Goal: Information Seeking & Learning: Learn about a topic

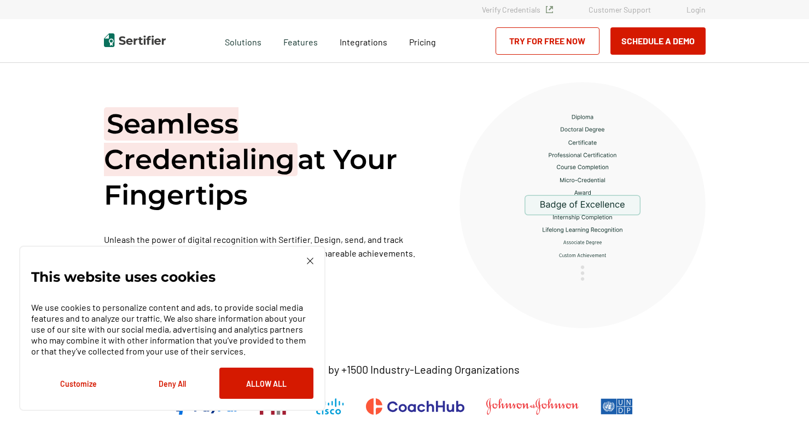
click at [311, 259] on img at bounding box center [310, 261] width 7 height 7
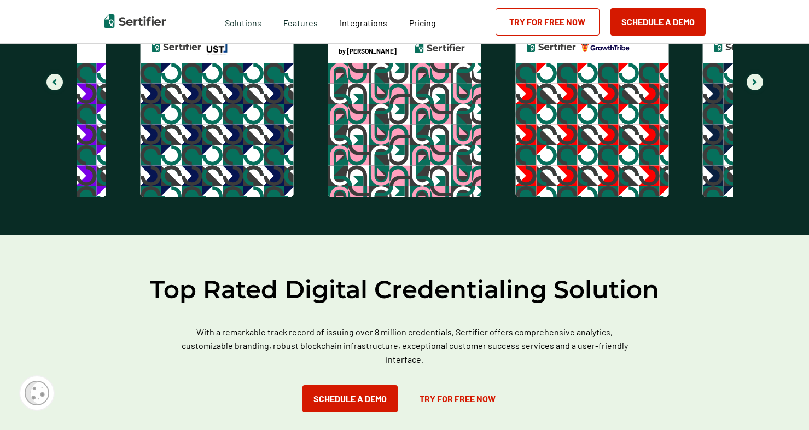
scroll to position [2500, 0]
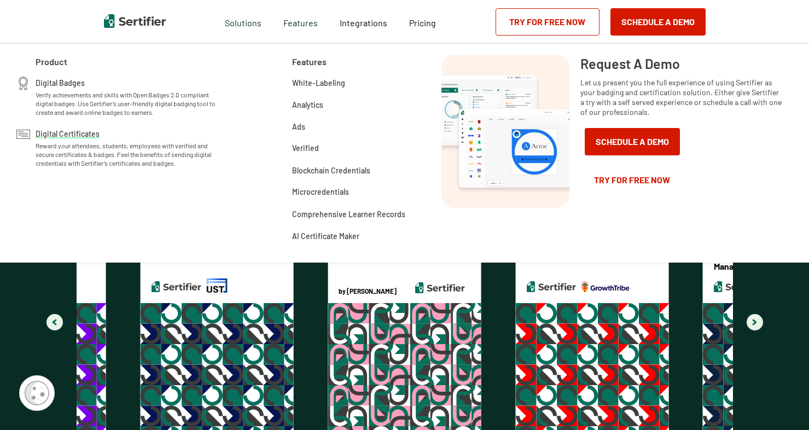
click at [60, 133] on span "Digital Certificates" at bounding box center [68, 132] width 64 height 11
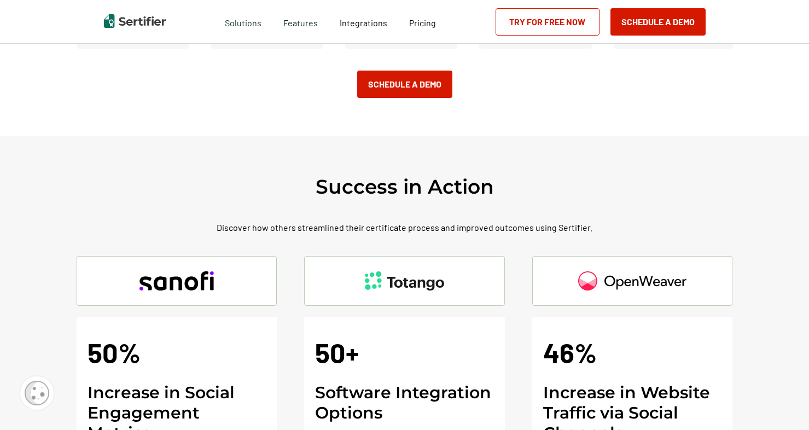
scroll to position [2681, 0]
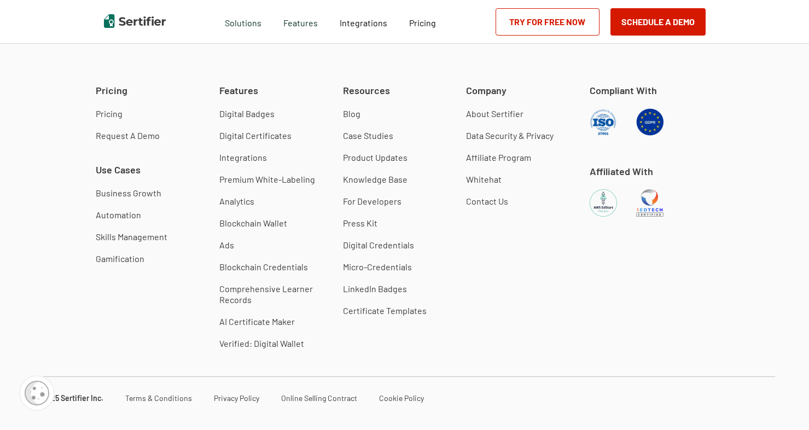
scroll to position [4432, 0]
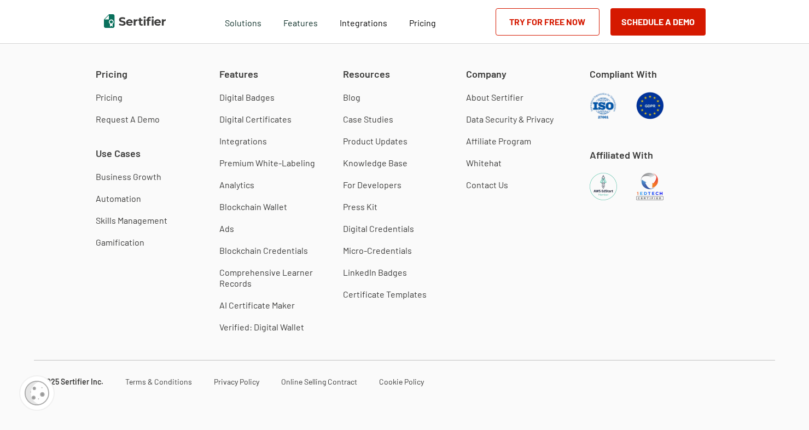
drag, startPoint x: 157, startPoint y: 25, endPoint x: 222, endPoint y: 7, distance: 67.2
click at [157, 25] on img at bounding box center [135, 21] width 62 height 14
